Goal: Navigation & Orientation: Find specific page/section

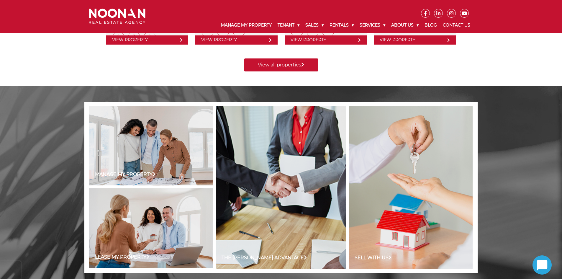
scroll to position [266, 0]
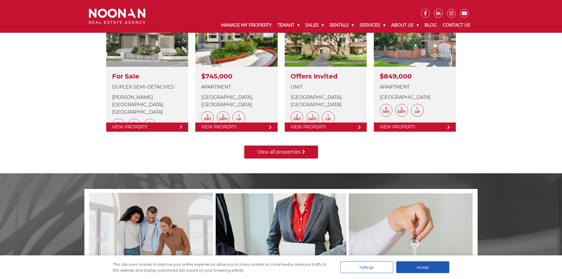
click at [310, 155] on link "View all properties" at bounding box center [281, 152] width 74 height 13
